Goal: Task Accomplishment & Management: Use online tool/utility

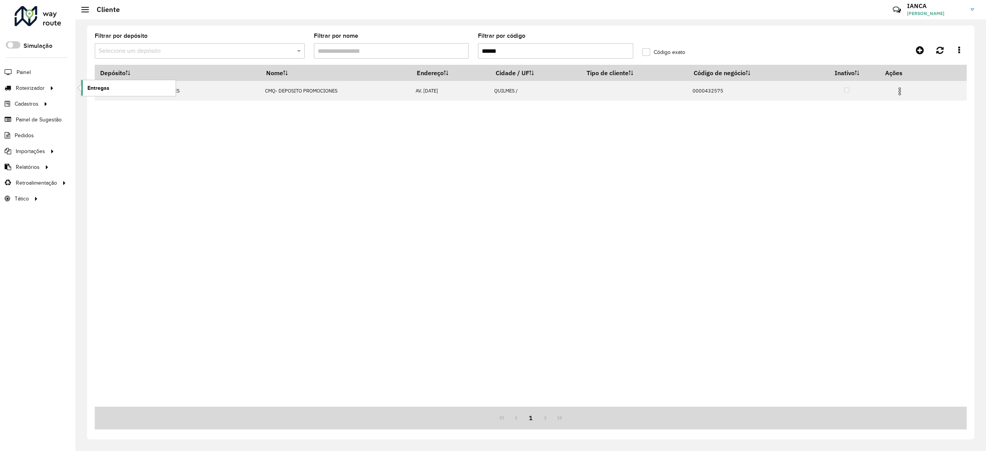
click at [135, 86] on link "Entregas" at bounding box center [128, 87] width 94 height 15
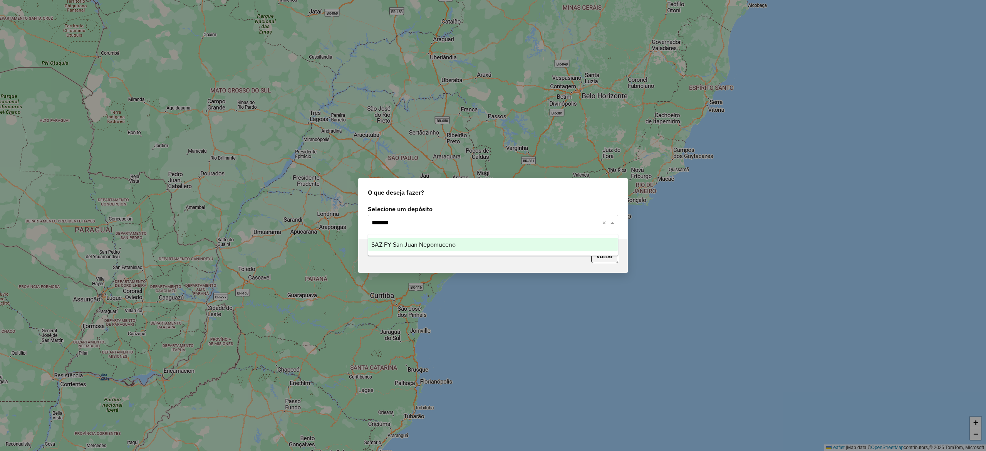
type input "********"
click at [408, 244] on span "SAZ PY San Juan Nepomuceno" at bounding box center [413, 244] width 84 height 7
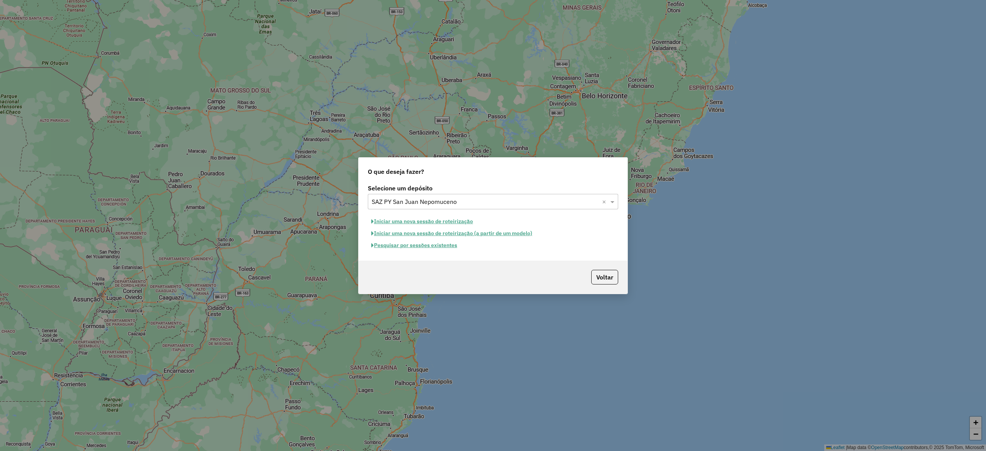
click at [421, 242] on button "Pesquisar por sessões existentes" at bounding box center [414, 245] width 93 height 12
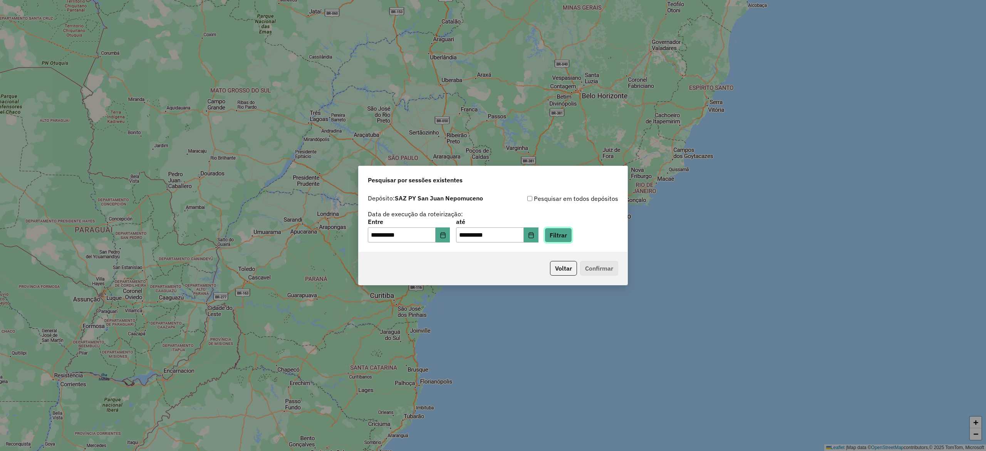
click at [566, 237] on button "Filtrar" at bounding box center [558, 235] width 27 height 15
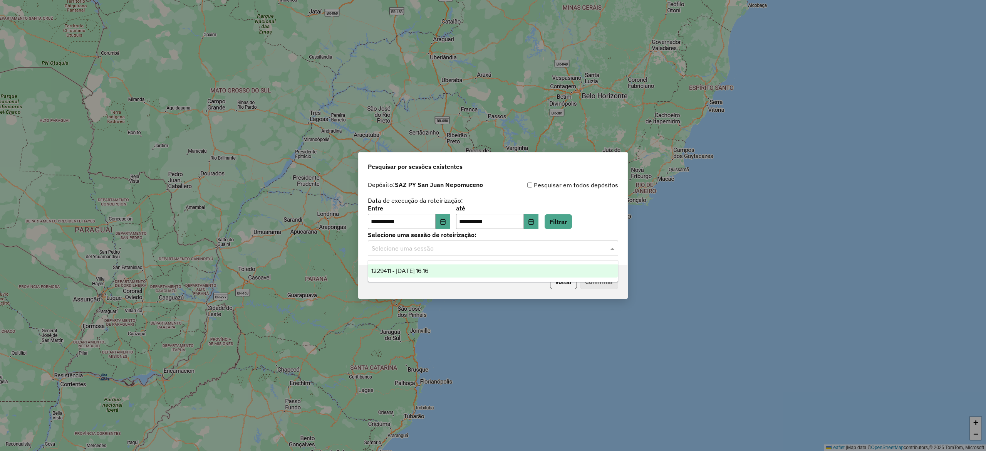
click at [456, 253] on div "Selecione uma sessão" at bounding box center [493, 247] width 250 height 15
click at [450, 270] on div "1229411 - 14/08/2025 16:16" at bounding box center [492, 270] width 249 height 13
click at [611, 287] on button "Confirmar" at bounding box center [599, 281] width 38 height 15
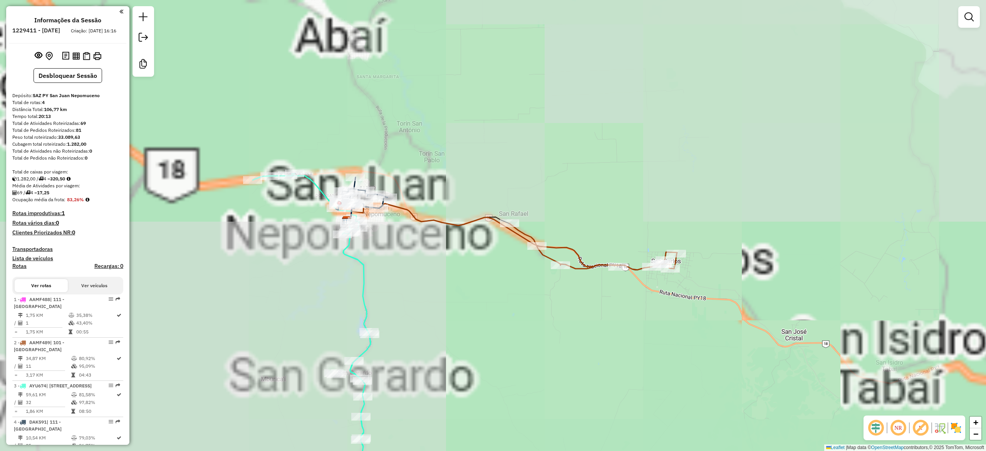
drag, startPoint x: 468, startPoint y: 277, endPoint x: 550, endPoint y: 286, distance: 82.9
click at [550, 286] on div "Janela de atendimento Grade de atendimento Capacidade Transportadoras Veículos …" at bounding box center [493, 225] width 986 height 451
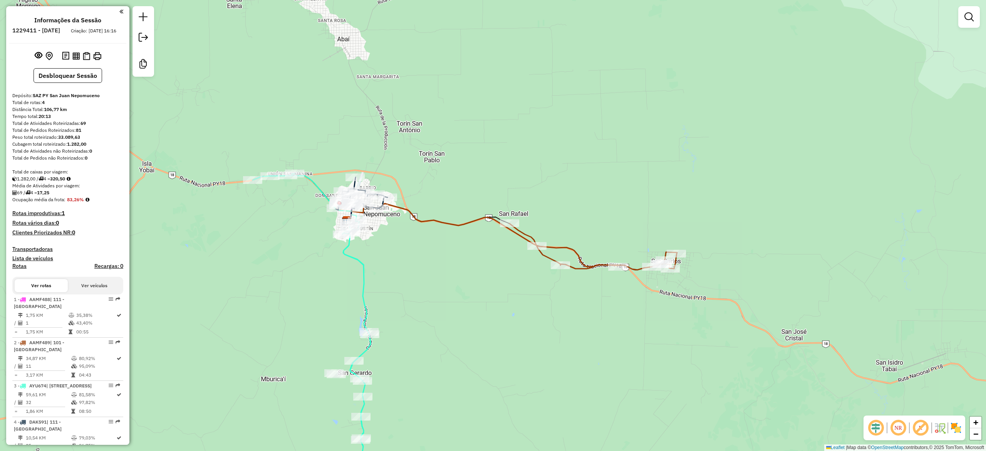
click at [959, 431] on img at bounding box center [956, 427] width 12 height 12
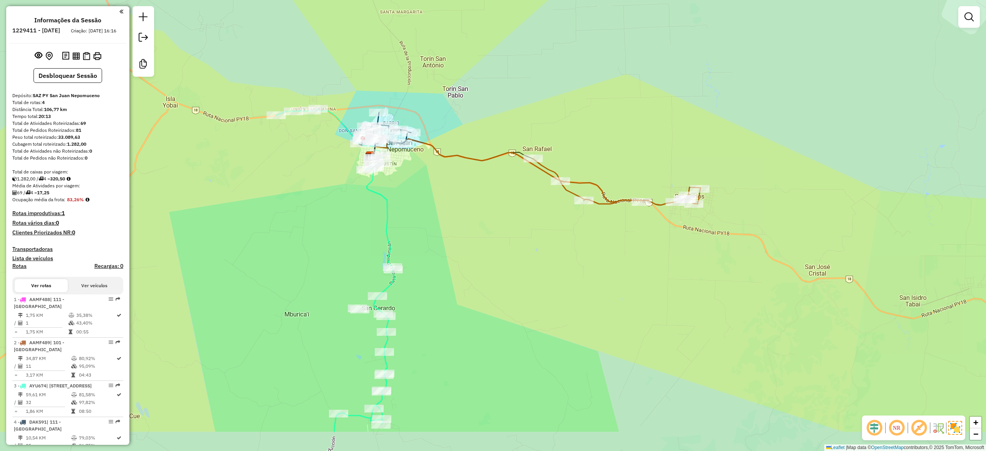
drag, startPoint x: 494, startPoint y: 275, endPoint x: 513, endPoint y: 228, distance: 51.5
click at [509, 237] on div "Janela de atendimento Grade de atendimento Capacidade Transportadoras Veículos …" at bounding box center [493, 225] width 986 height 451
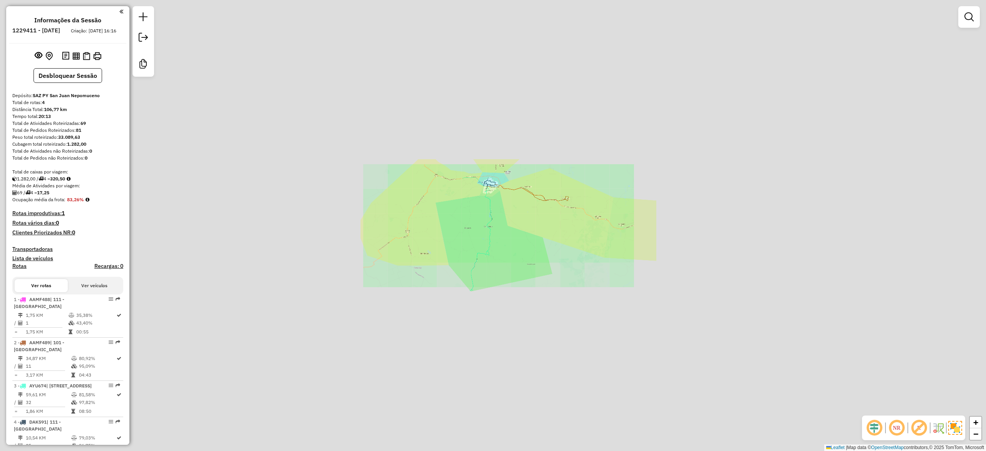
drag, startPoint x: 518, startPoint y: 246, endPoint x: 522, endPoint y: 254, distance: 9.0
click at [522, 254] on div "Janela de atendimento Grade de atendimento Capacidade Transportadoras Veículos …" at bounding box center [493, 225] width 986 height 451
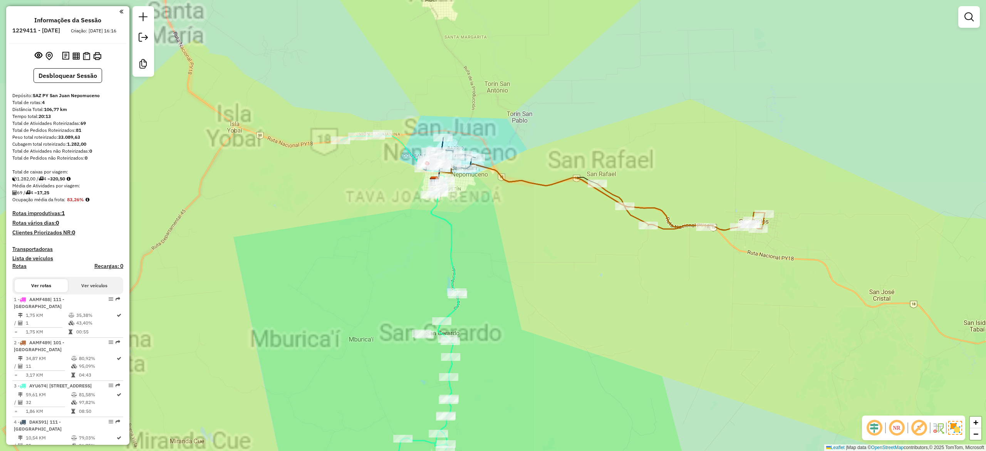
drag, startPoint x: 514, startPoint y: 243, endPoint x: 502, endPoint y: 249, distance: 13.1
click at [525, 288] on div "Janela de atendimento Grade de atendimento Capacidade Transportadoras Veículos …" at bounding box center [493, 225] width 986 height 451
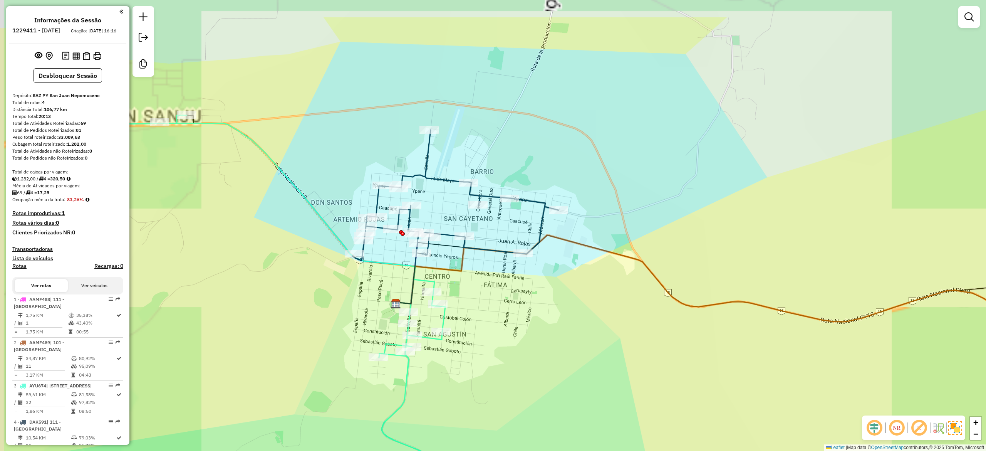
drag, startPoint x: 513, startPoint y: 321, endPoint x: 533, endPoint y: 357, distance: 41.4
click at [533, 357] on div "Janela de atendimento Grade de atendimento Capacidade Transportadoras Veículos …" at bounding box center [493, 225] width 986 height 451
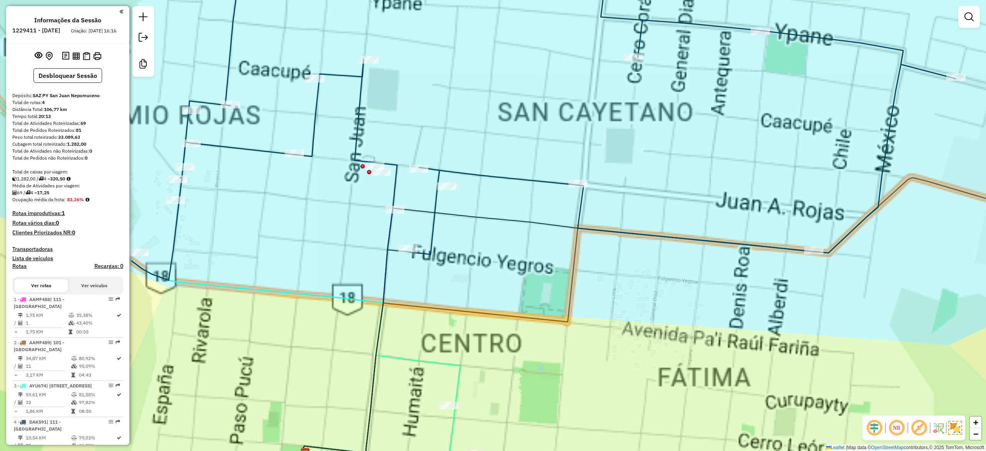
select select "**********"
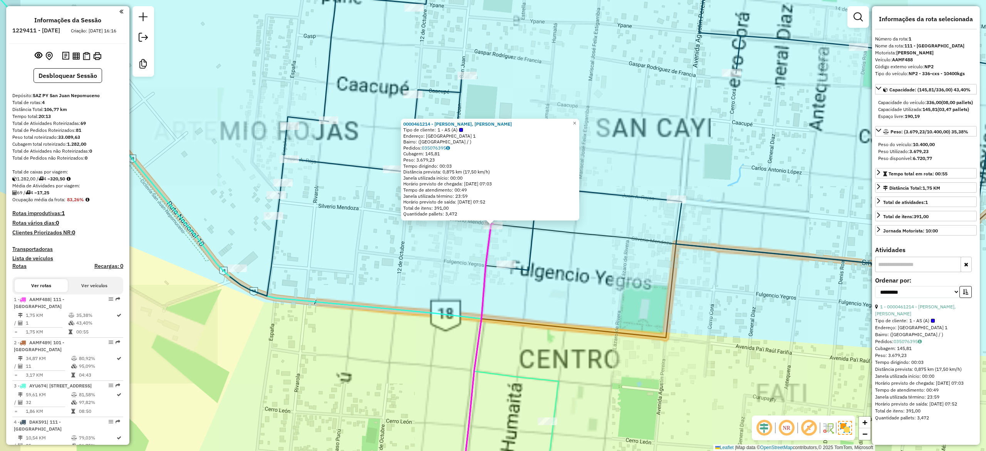
scroll to position [29, 0]
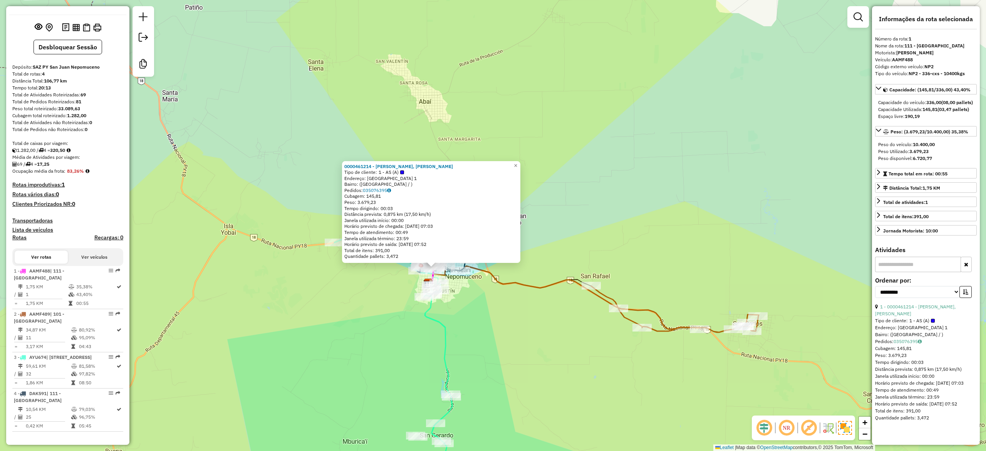
drag, startPoint x: 553, startPoint y: 342, endPoint x: 512, endPoint y: 247, distance: 104.0
click at [518, 254] on div "0000461214 - [PERSON_NAME], [PERSON_NAME] Tipo de cliente: 1 - AS (A) Endereço:…" at bounding box center [493, 225] width 986 height 451
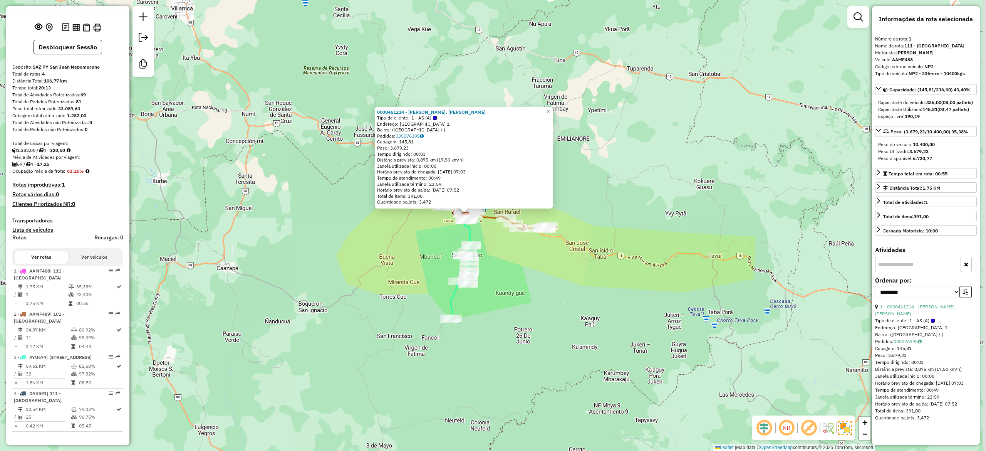
drag, startPoint x: 508, startPoint y: 271, endPoint x: 494, endPoint y: 260, distance: 18.0
click at [494, 260] on div "0000461214 - [PERSON_NAME], [PERSON_NAME] Tipo de cliente: 1 - AS (A) Endereço:…" at bounding box center [493, 225] width 986 height 451
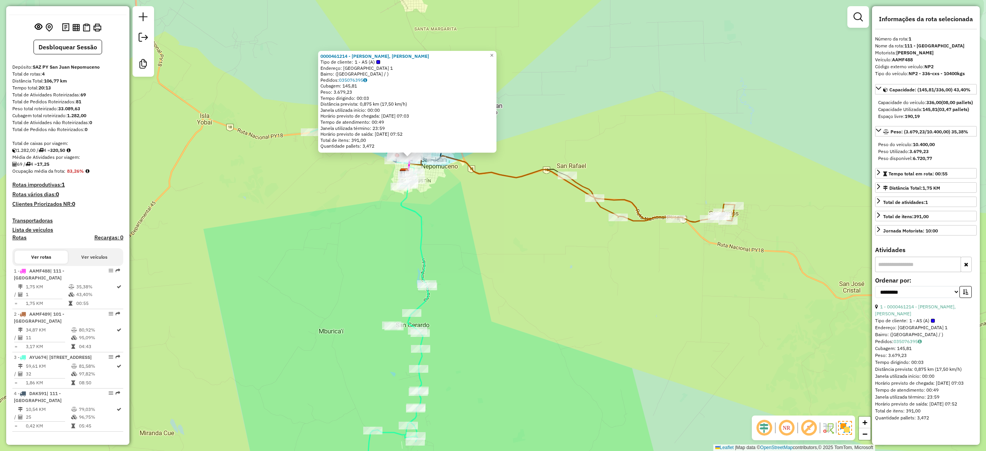
click at [418, 232] on icon at bounding box center [369, 311] width 118 height 370
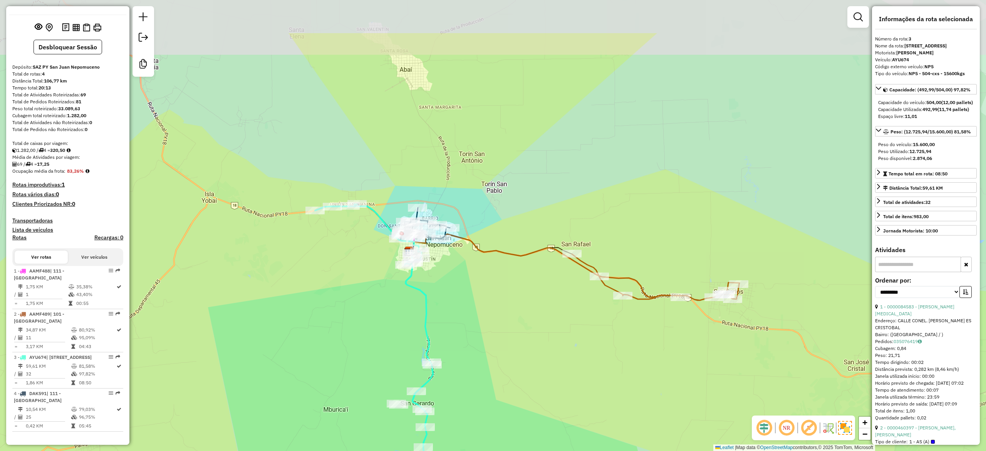
drag, startPoint x: 431, startPoint y: 230, endPoint x: 452, endPoint y: 300, distance: 73.1
click at [435, 308] on div "Janela de atendimento Grade de atendimento Capacidade Transportadoras Veículos …" at bounding box center [493, 225] width 986 height 451
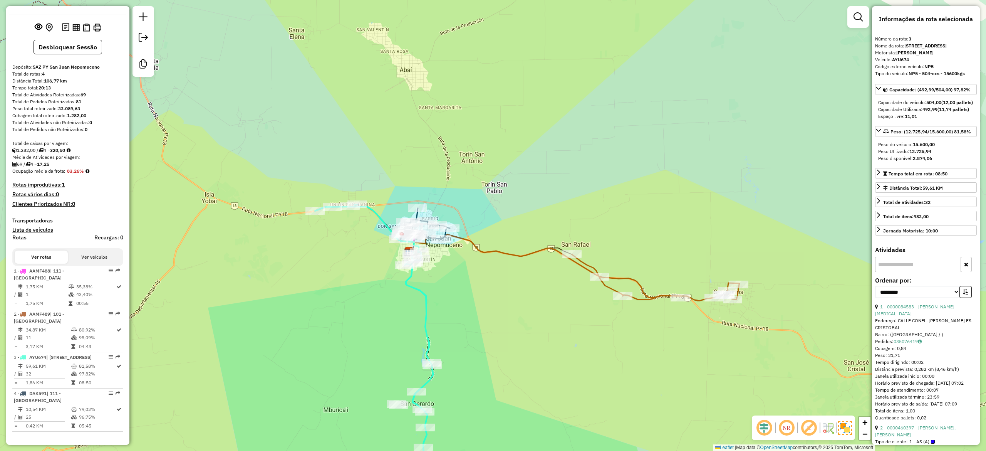
click at [499, 252] on icon at bounding box center [504, 255] width 190 height 42
drag, startPoint x: 493, startPoint y: 262, endPoint x: 506, endPoint y: 265, distance: 12.6
click at [522, 278] on div "Janela de atendimento Grade de atendimento Capacidade Transportadoras Veículos …" at bounding box center [493, 225] width 986 height 451
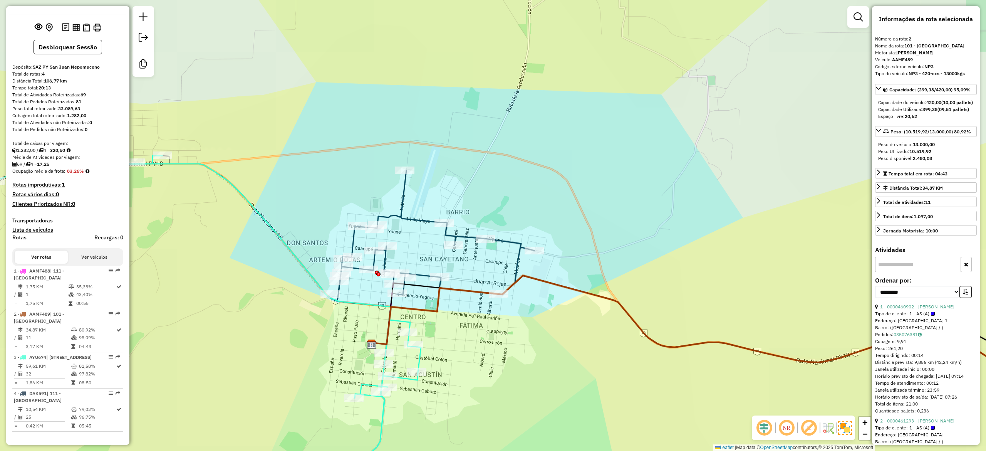
click at [427, 221] on icon at bounding box center [431, 235] width 206 height 131
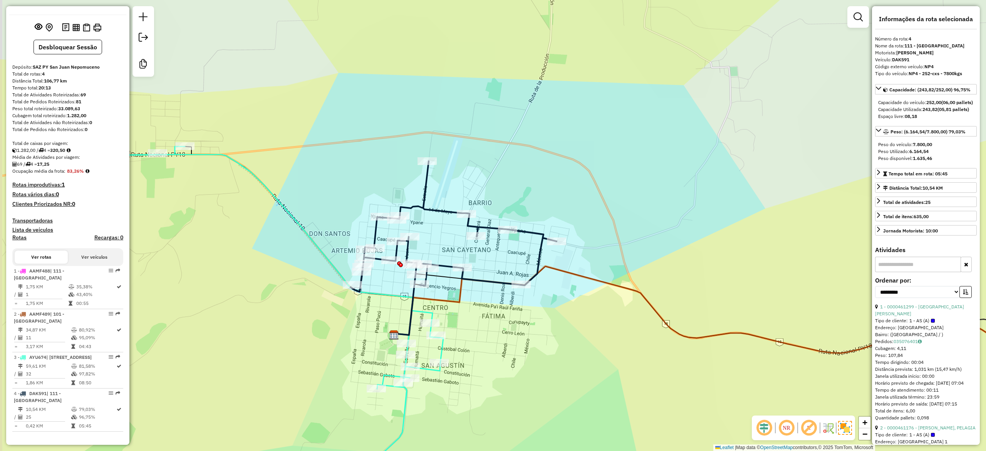
drag, startPoint x: 412, startPoint y: 255, endPoint x: 459, endPoint y: 237, distance: 50.2
click at [456, 238] on div "Janela de atendimento Grade de atendimento Capacidade Transportadoras Veículos …" at bounding box center [493, 225] width 986 height 451
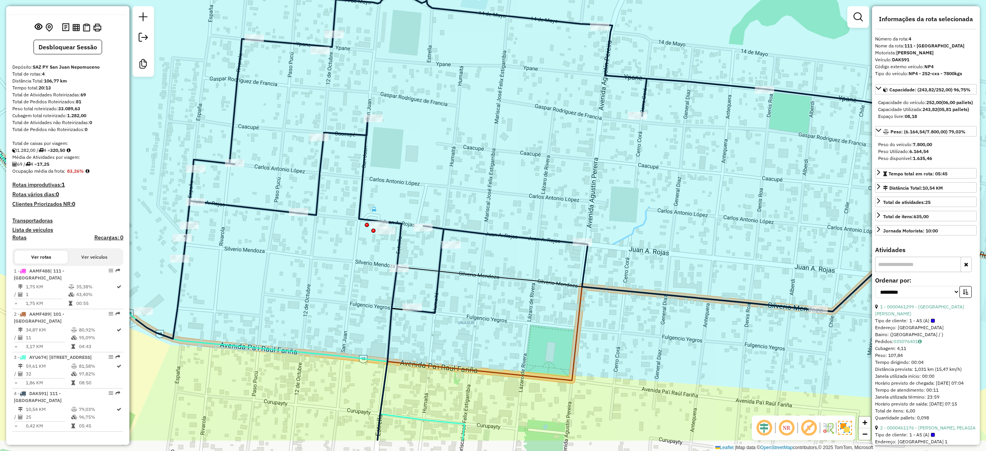
drag, startPoint x: 473, startPoint y: 234, endPoint x: 526, endPoint y: 133, distance: 113.4
click at [526, 133] on div "Janela de atendimento Grade de atendimento Capacidade Transportadoras Veículos …" at bounding box center [493, 225] width 986 height 451
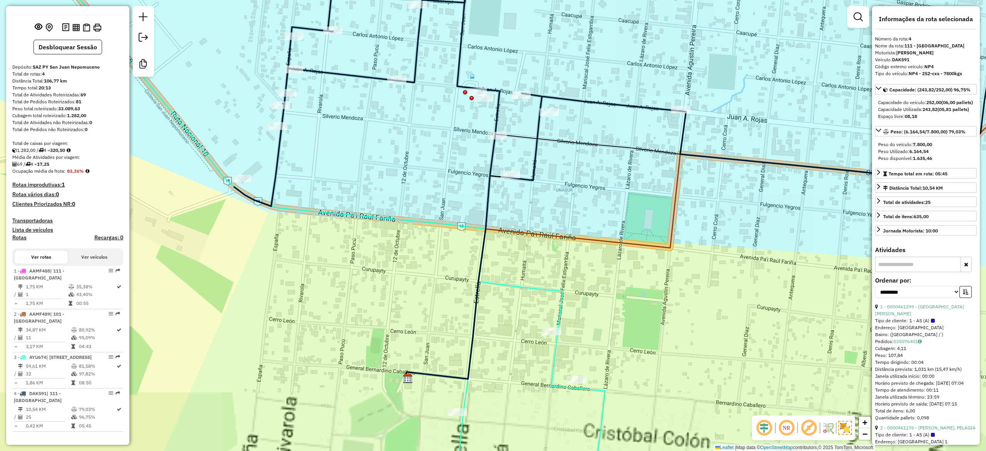
click at [495, 141] on icon at bounding box center [451, 233] width 95 height 289
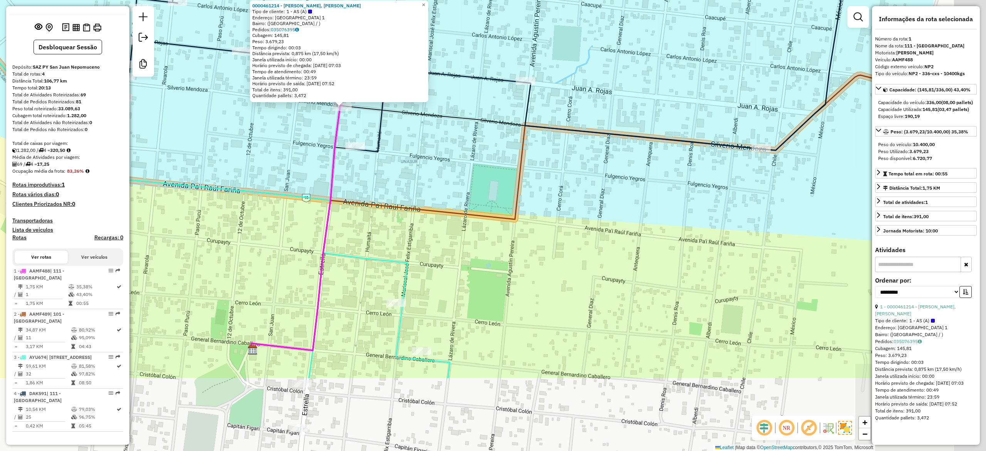
drag, startPoint x: 701, startPoint y: 254, endPoint x: 523, endPoint y: 129, distance: 218.2
click at [544, 132] on div "0000461214 - [PERSON_NAME], [PERSON_NAME] Tipo de cliente: 1 - AS (A) Endereço:…" at bounding box center [493, 225] width 986 height 451
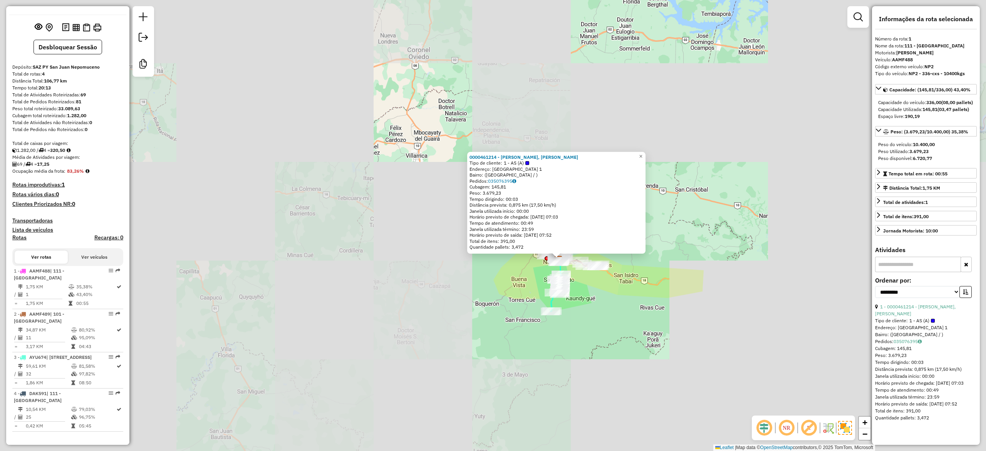
drag, startPoint x: 599, startPoint y: 243, endPoint x: 595, endPoint y: 174, distance: 69.1
click at [592, 298] on div "0000461214 - [PERSON_NAME], [PERSON_NAME] Tipo de cliente: 1 - AS (A) Endereço:…" at bounding box center [493, 225] width 986 height 451
